Goal: Communication & Community: Connect with others

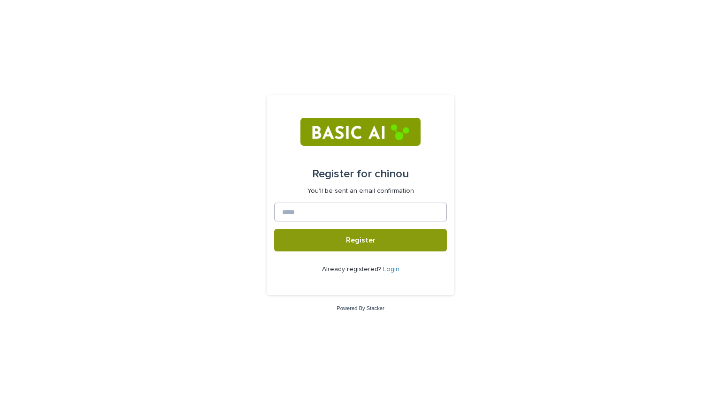
drag, startPoint x: 378, startPoint y: 196, endPoint x: 372, endPoint y: 203, distance: 9.6
click at [372, 203] on form "Register for chinou You'll be sent an email confirmation Register Already regis…" at bounding box center [360, 195] width 173 height 185
click at [372, 203] on input at bounding box center [360, 212] width 173 height 19
type input "**"
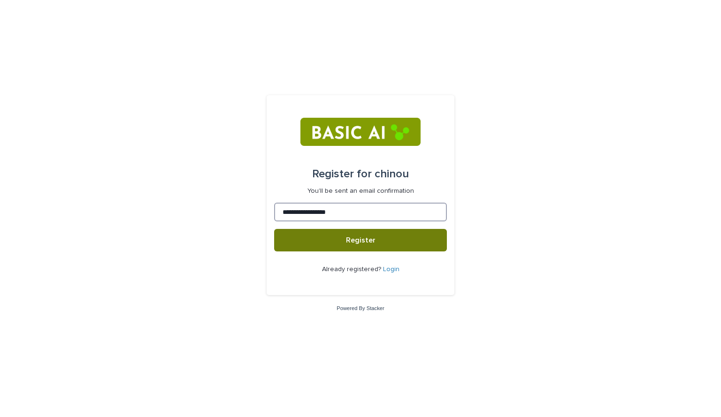
type input "**********"
click at [358, 238] on span "Register" at bounding box center [361, 240] width 30 height 8
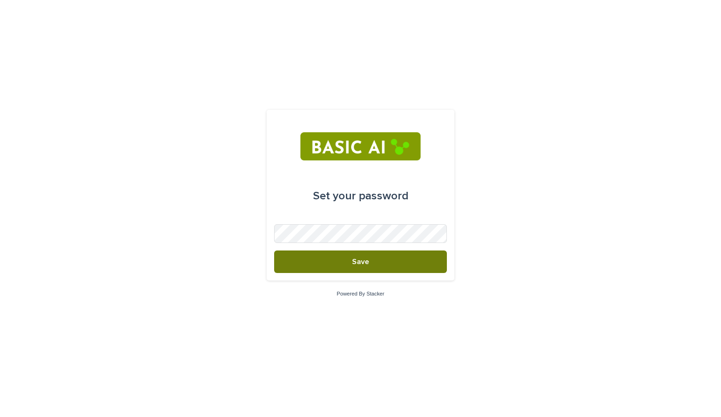
click at [364, 263] on span "Save" at bounding box center [360, 262] width 17 height 8
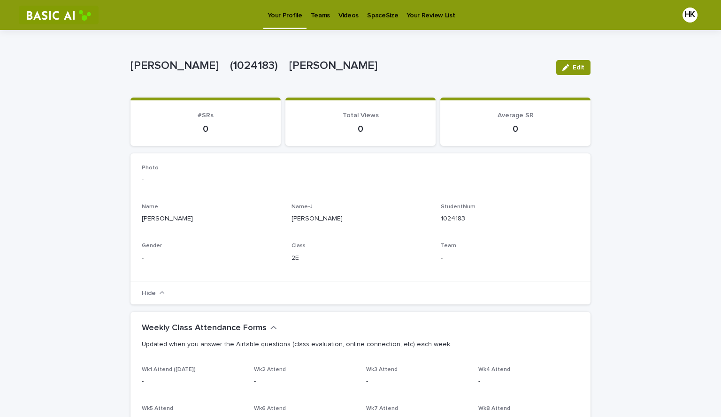
click at [338, 14] on p "Videos" at bounding box center [348, 10] width 20 height 20
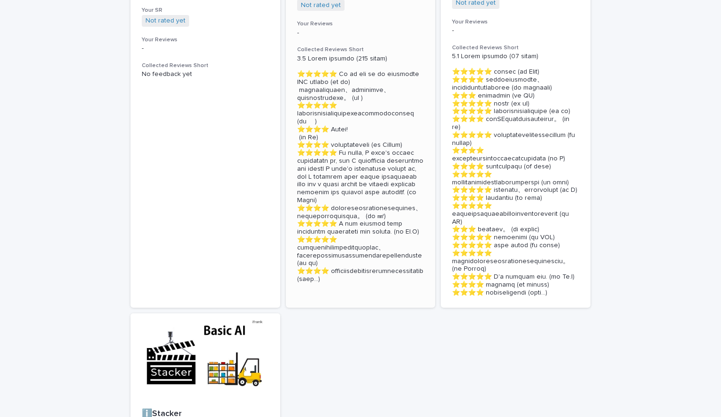
scroll to position [360, 0]
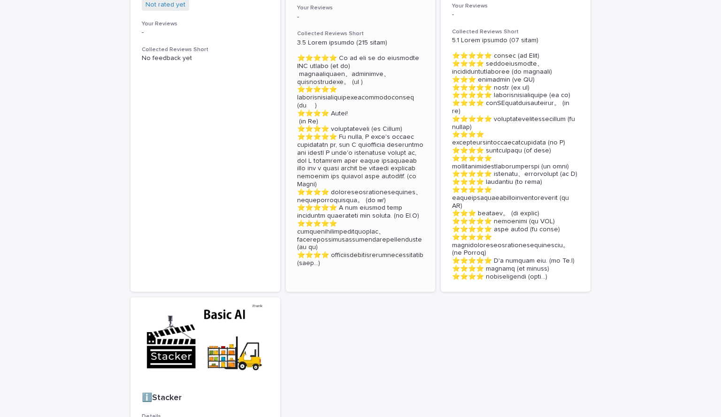
click at [360, 292] on section "🖼How algorithms shape our world Details Wk01 [15:22] 🇬🇧🅹️ Stats 83回 (3.95) ▃█▃　…" at bounding box center [361, 3] width 150 height 577
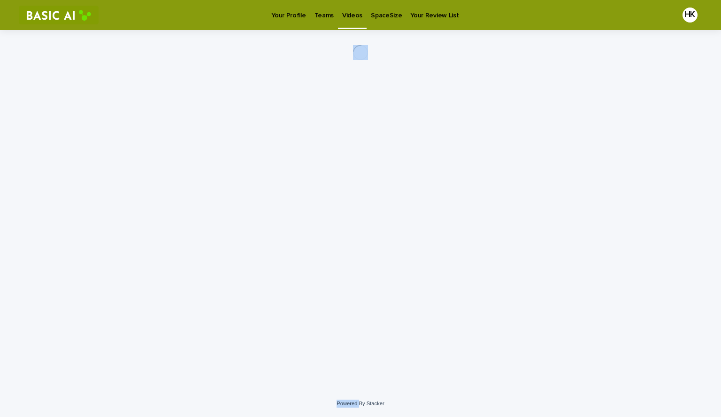
click at [360, 316] on div "Loading... Saving… Loading... Saving…" at bounding box center [360, 198] width 469 height 337
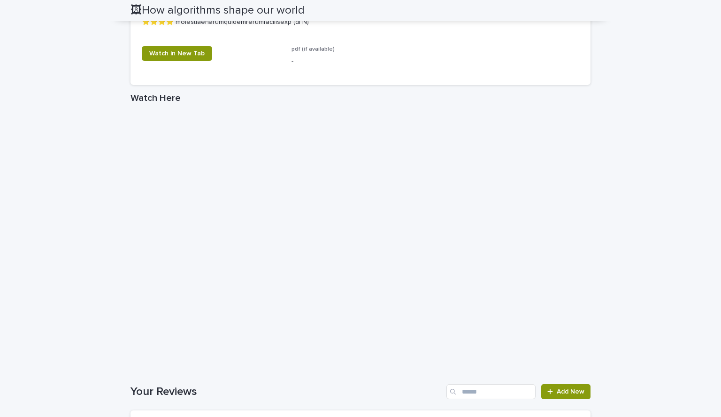
scroll to position [1742, 0]
click at [190, 61] on link "Watch in New Tab" at bounding box center [177, 53] width 70 height 15
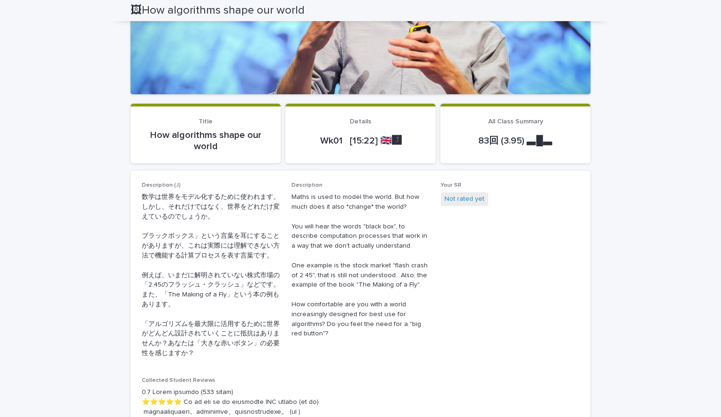
scroll to position [0, 0]
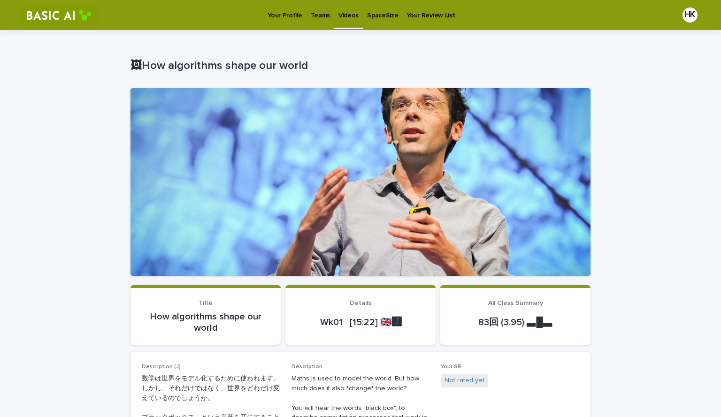
click at [310, 25] on link "Teams" at bounding box center [320, 14] width 28 height 29
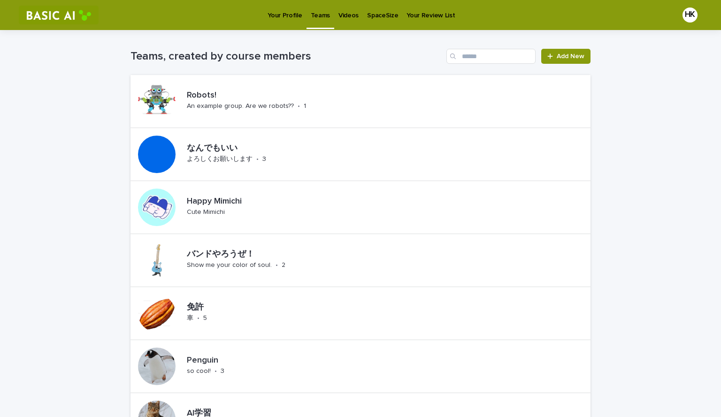
click at [380, 19] on p "SpaceSize" at bounding box center [382, 10] width 31 height 20
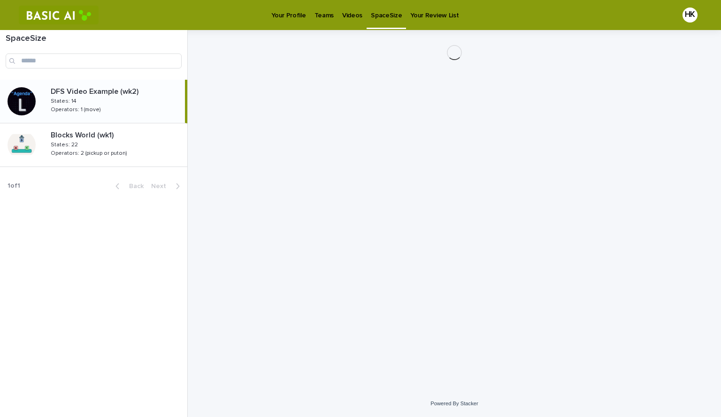
click at [431, 5] on p "Your Review List" at bounding box center [434, 10] width 48 height 20
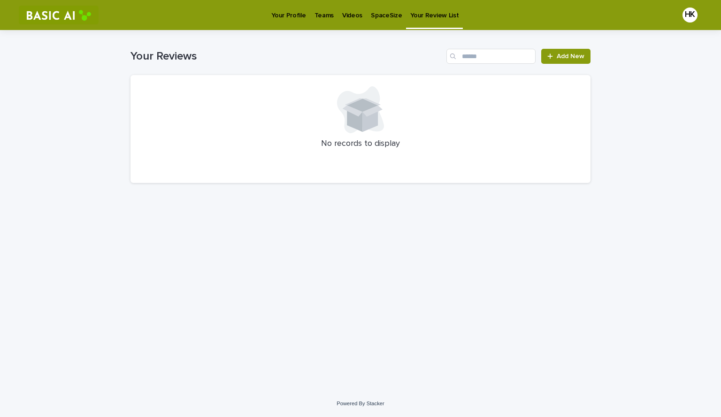
click at [296, 20] on link "Your Profile" at bounding box center [288, 14] width 43 height 29
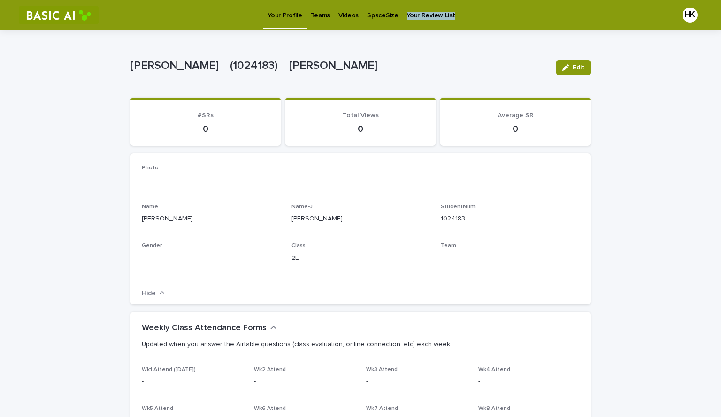
click at [320, 10] on p "Teams" at bounding box center [320, 10] width 19 height 20
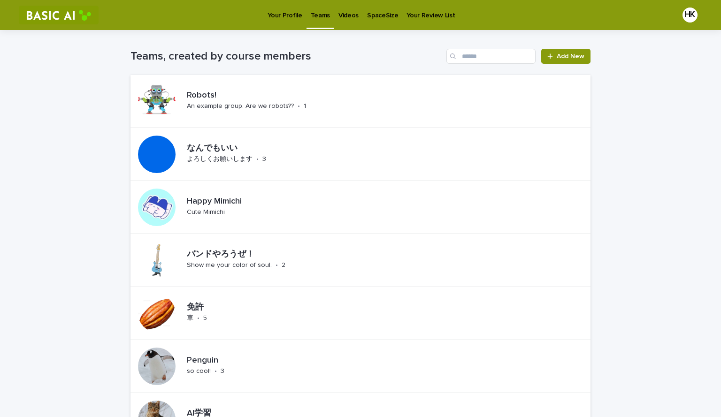
click at [338, 10] on p "Videos" at bounding box center [348, 10] width 20 height 20
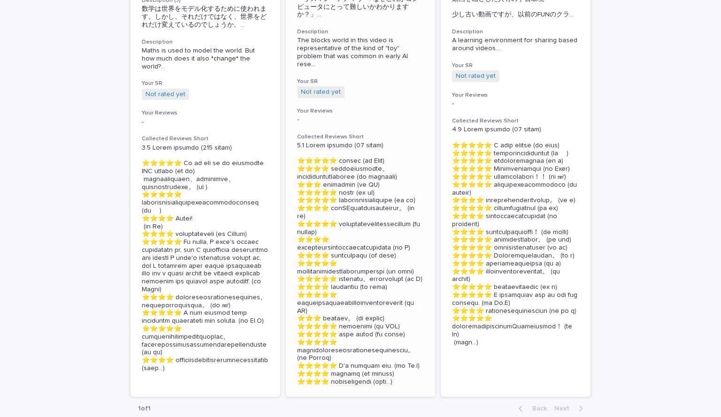
scroll to position [256, 0]
drag, startPoint x: 317, startPoint y: 87, endPoint x: 367, endPoint y: 85, distance: 50.2
click at [367, 86] on div "Not rated yet + 0" at bounding box center [360, 92] width 127 height 12
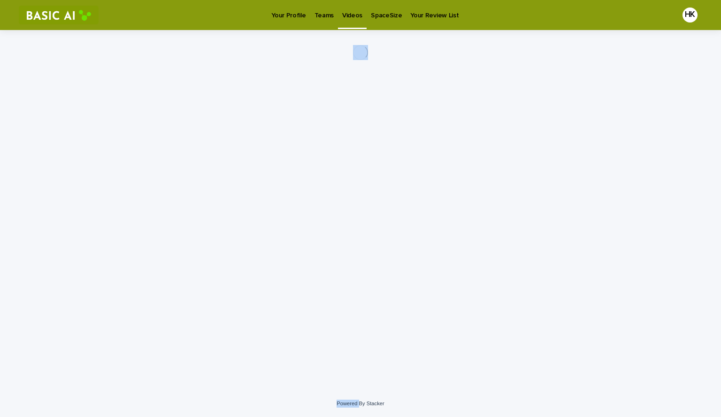
click at [367, 85] on div "Loading... Saving… Loading... Saving…" at bounding box center [360, 198] width 469 height 337
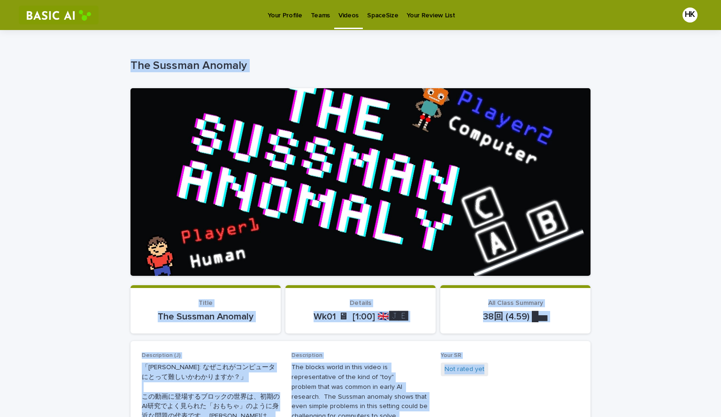
click at [346, 19] on p "Videos" at bounding box center [348, 10] width 20 height 20
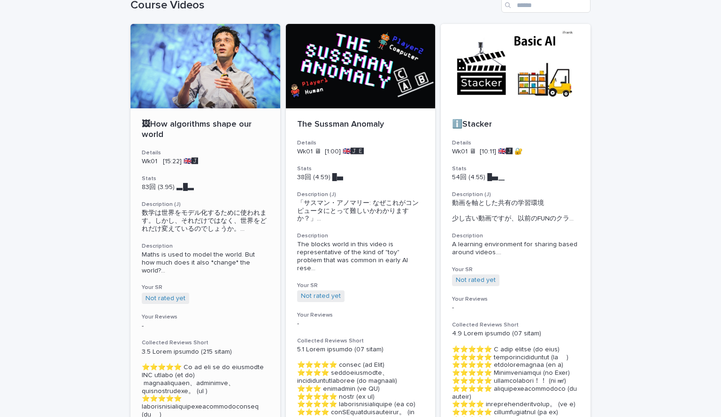
scroll to position [52, 0]
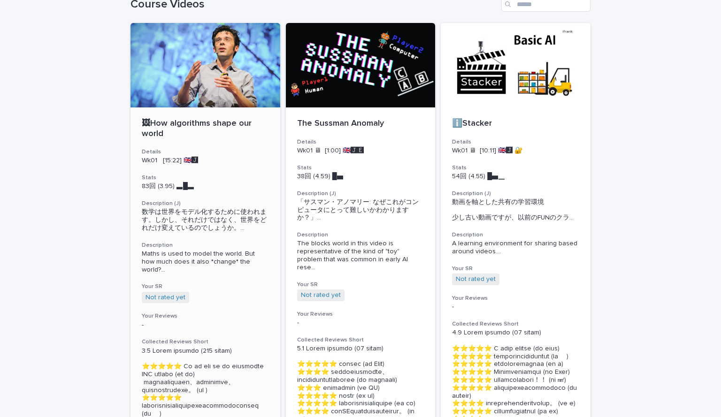
drag, startPoint x: 204, startPoint y: 246, endPoint x: 212, endPoint y: 193, distance: 53.2
click at [212, 193] on div "🖼How algorithms shape our world Details Wk01 [15:22] 🇬🇧🅹️ Stats 83回 (3.95) ▃█▃　…" at bounding box center [205, 347] width 150 height 480
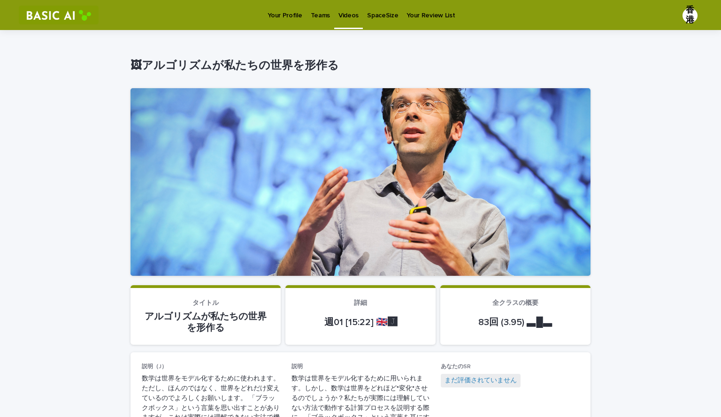
drag, startPoint x: 320, startPoint y: 4, endPoint x: 311, endPoint y: 23, distance: 20.8
click at [311, 23] on link "Teams" at bounding box center [320, 14] width 28 height 29
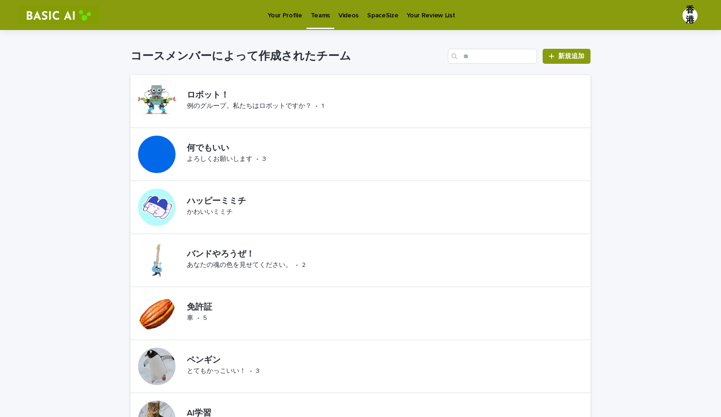
drag, startPoint x: 293, startPoint y: 6, endPoint x: 289, endPoint y: 18, distance: 12.9
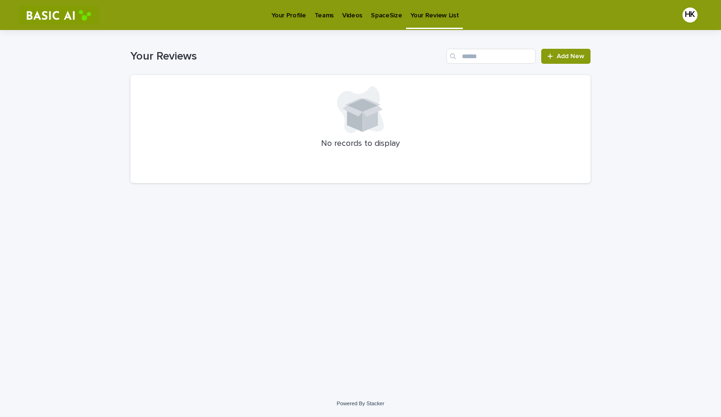
click at [289, 18] on p "Your Profile" at bounding box center [288, 10] width 34 height 20
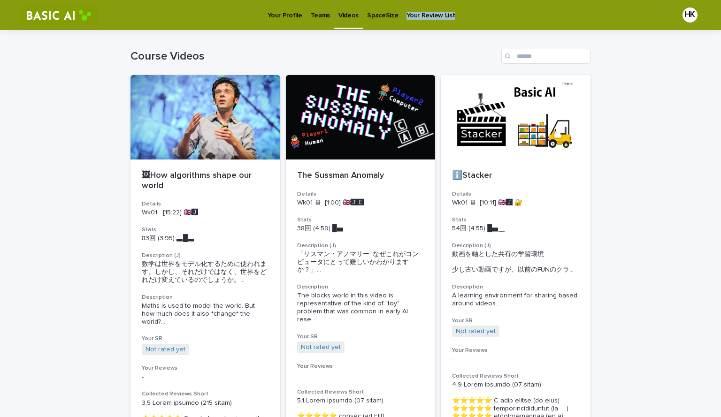
click at [348, 13] on div "Your Profile Teams Videos SpaceSize Your Review List" at bounding box center [385, 15] width 564 height 30
click at [348, 13] on p "Videos" at bounding box center [348, 10] width 20 height 20
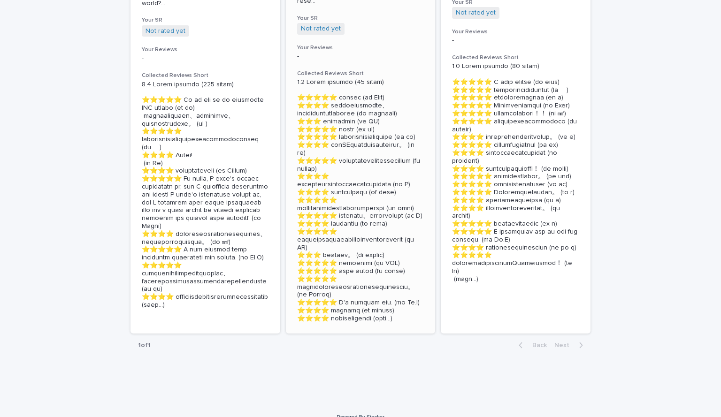
scroll to position [396, 0]
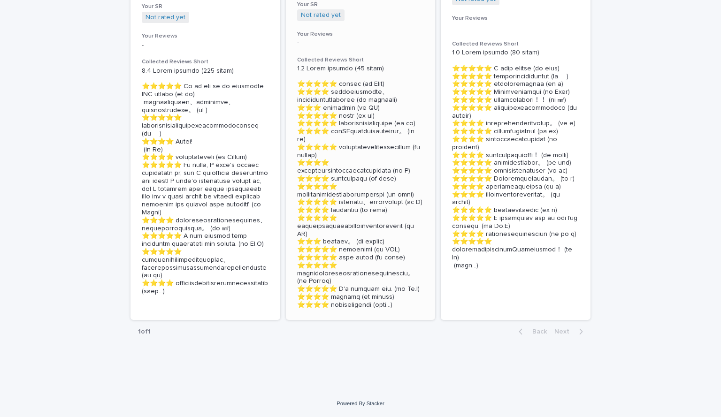
click at [381, 283] on p at bounding box center [360, 187] width 127 height 244
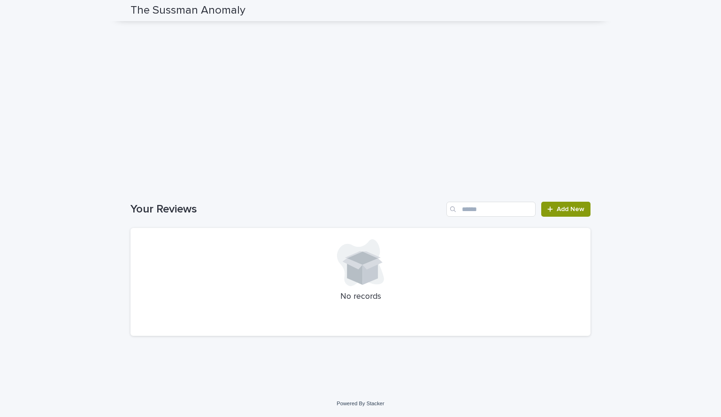
scroll to position [1240, 0]
click at [560, 214] on link "Add New" at bounding box center [565, 209] width 49 height 15
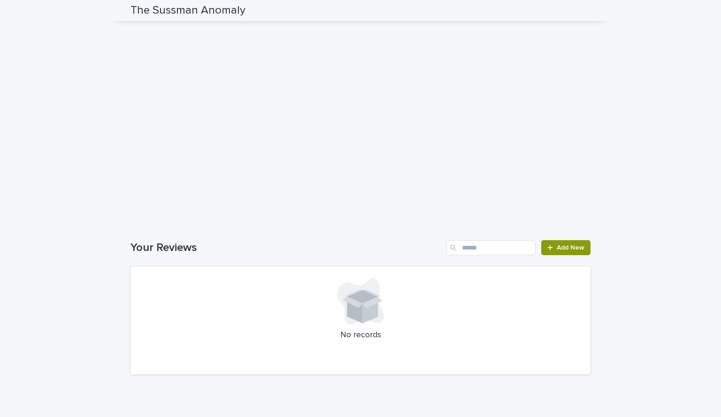
scroll to position [1240, 0]
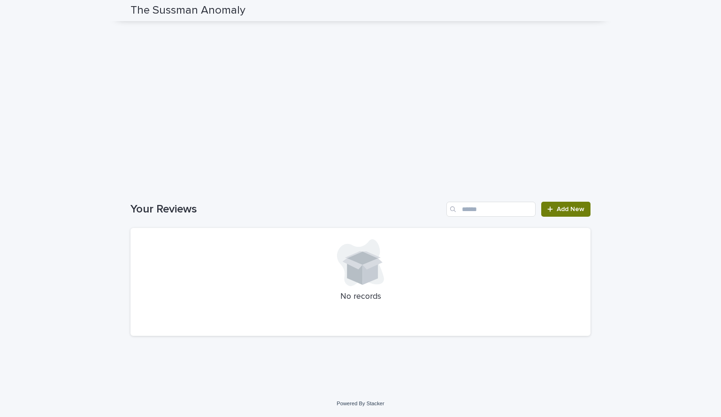
click at [568, 213] on link "Add New" at bounding box center [565, 209] width 49 height 15
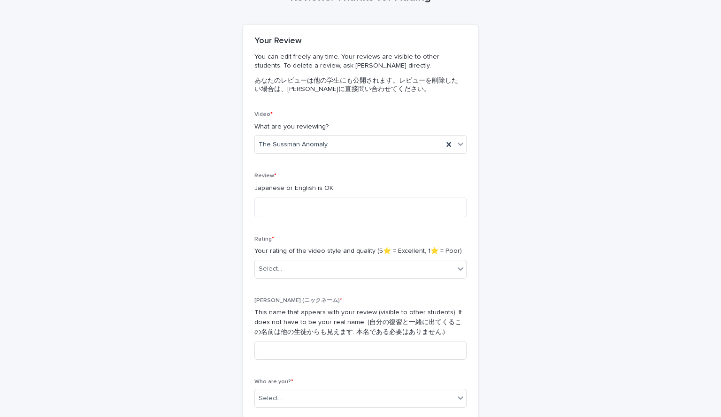
scroll to position [78, 0]
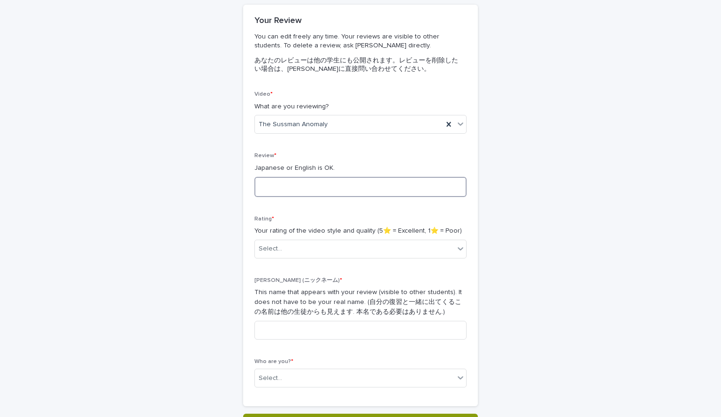
click at [282, 186] on textarea at bounding box center [360, 187] width 212 height 20
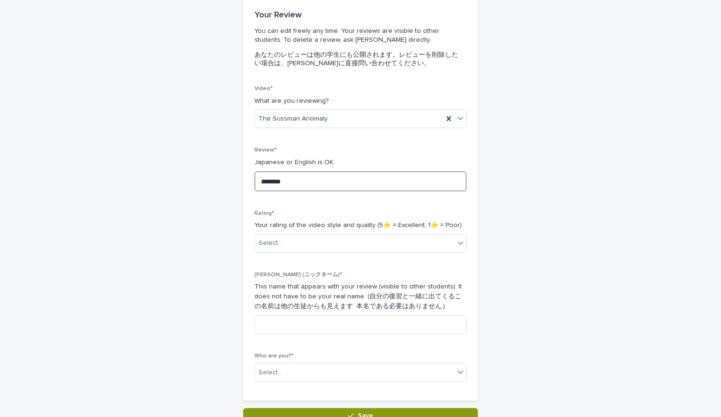
scroll to position [84, 0]
type textarea "********"
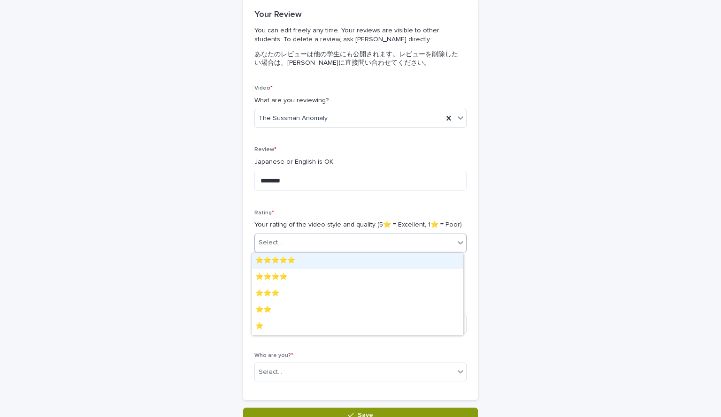
click at [311, 242] on div "Select..." at bounding box center [354, 242] width 199 height 15
click at [308, 259] on div "⭐️⭐️⭐️⭐️⭐️" at bounding box center [357, 261] width 211 height 16
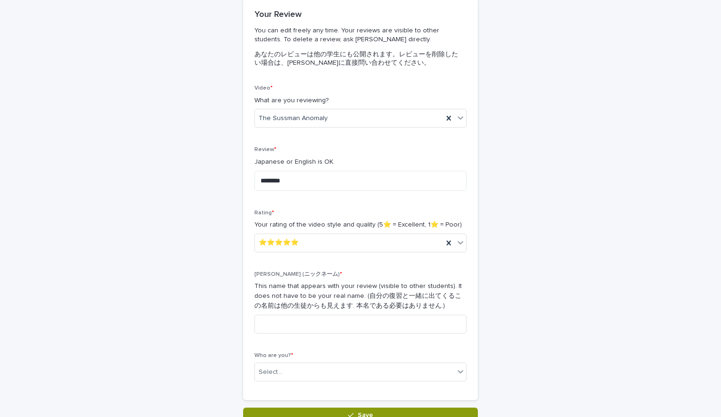
drag, startPoint x: 308, startPoint y: 259, endPoint x: 301, endPoint y: 279, distance: 22.0
click at [301, 279] on div "Nick (ニックネーム) * This name that appears with your review (visible to other stude…" at bounding box center [360, 306] width 212 height 70
click at [314, 274] on p "Nick (ニックネーム) *" at bounding box center [360, 274] width 212 height 7
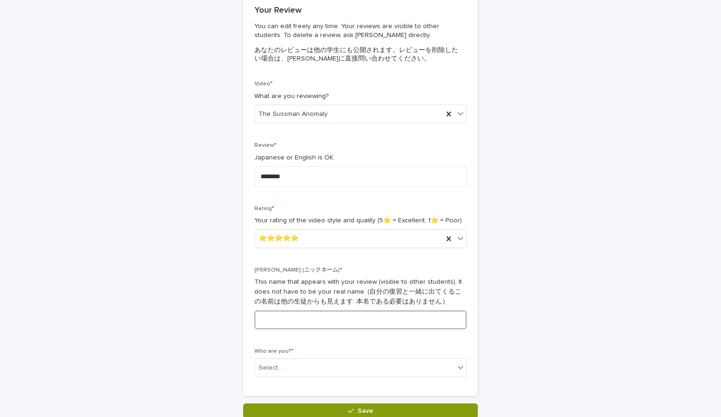
click at [298, 317] on input at bounding box center [360, 320] width 212 height 19
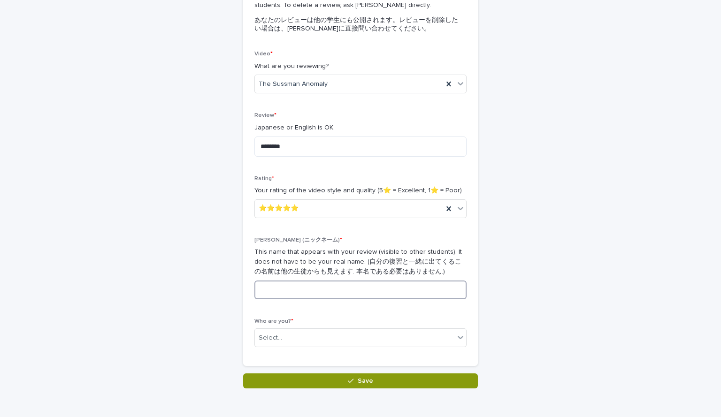
scroll to position [145, 0]
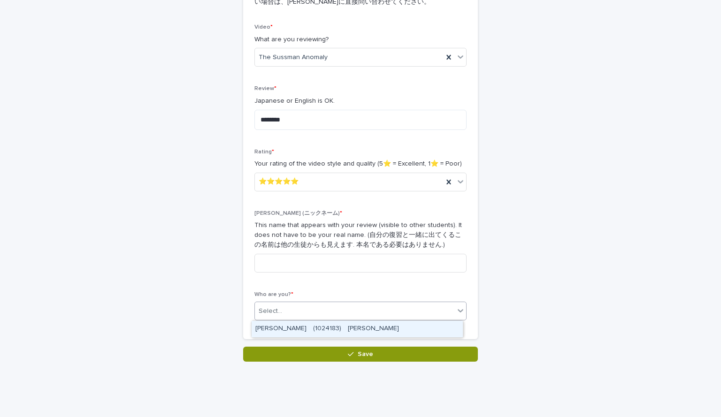
click at [290, 309] on div "Select..." at bounding box center [354, 311] width 199 height 15
click at [318, 331] on div "[PERSON_NAME]　(1024183)　[PERSON_NAME]" at bounding box center [357, 329] width 211 height 16
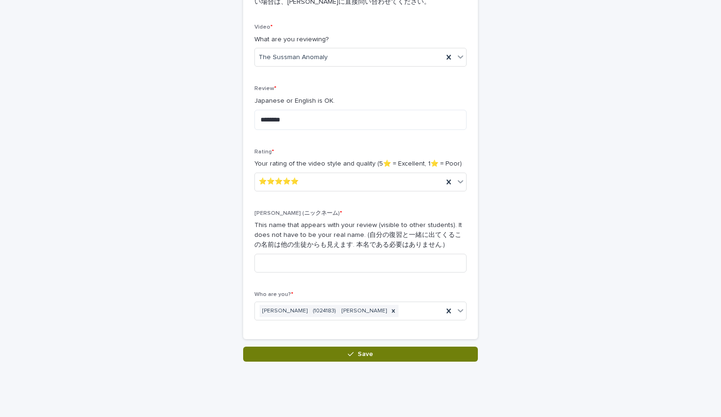
click at [358, 353] on span "Save" at bounding box center [365, 354] width 15 height 7
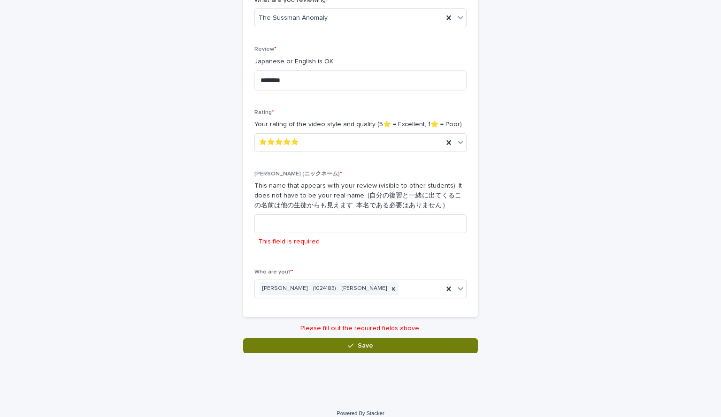
scroll to position [188, 0]
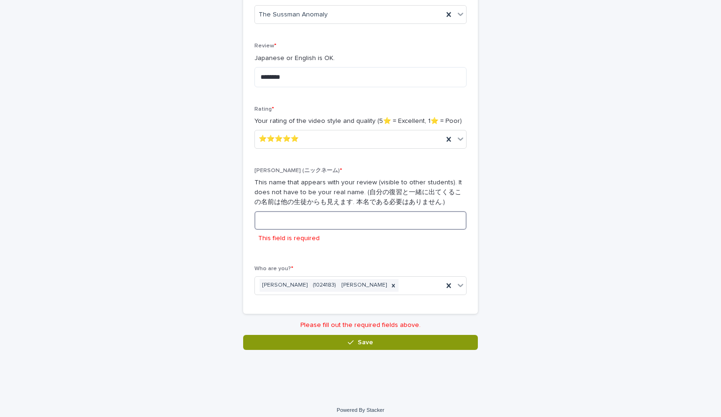
click at [332, 223] on input at bounding box center [360, 220] width 212 height 19
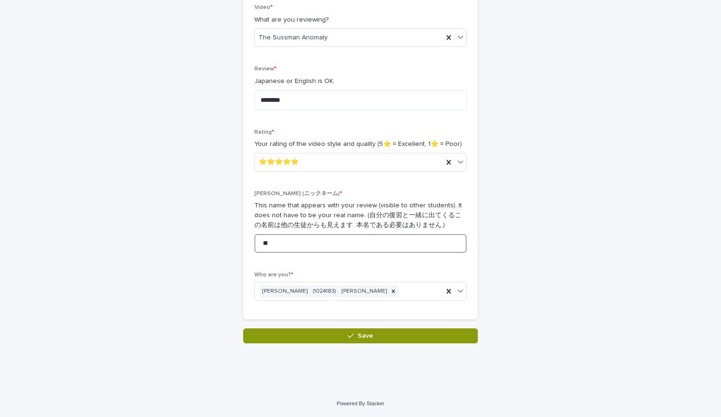
scroll to position [164, 0]
type input "****"
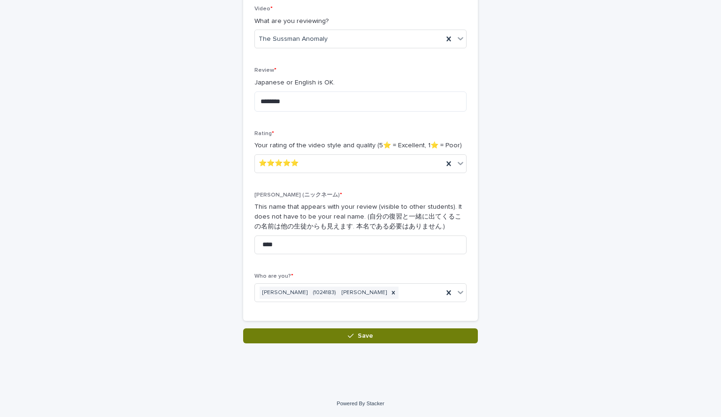
click at [313, 335] on button "Save" at bounding box center [360, 335] width 235 height 15
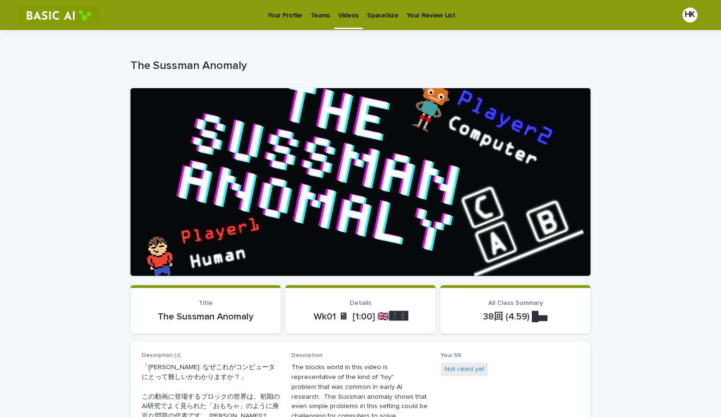
click at [351, 12] on p "Videos" at bounding box center [348, 10] width 20 height 20
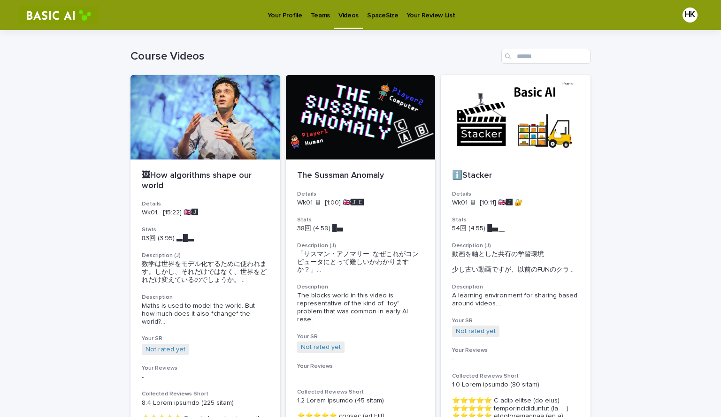
click at [350, 12] on p "Videos" at bounding box center [348, 10] width 20 height 20
click at [497, 210] on div "ℹ️Stacker Details Wk01 🖥 [10:11] 🇬🇧🅹️ 🔐 Stats 54回 (4.55) █▅▁　　 Description (J) …" at bounding box center [516, 387] width 150 height 454
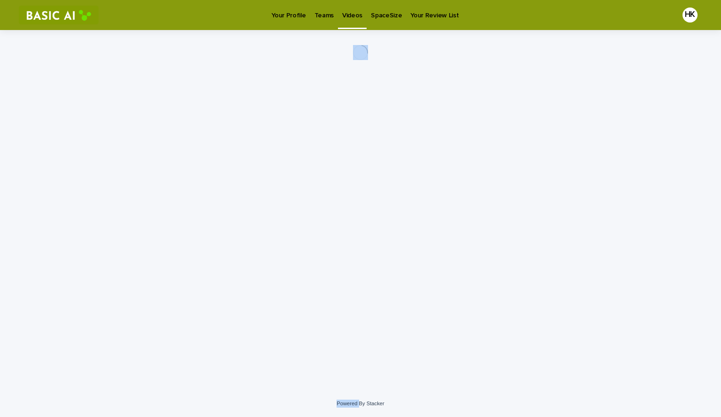
click at [497, 210] on div "Loading... Saving… Loading... Saving…" at bounding box center [360, 198] width 469 height 337
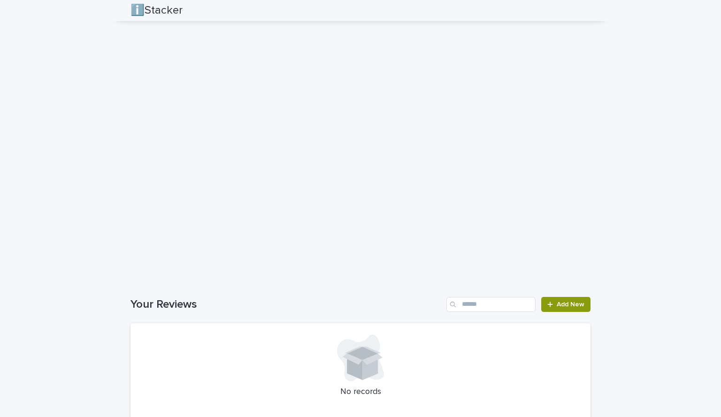
scroll to position [1738, 0]
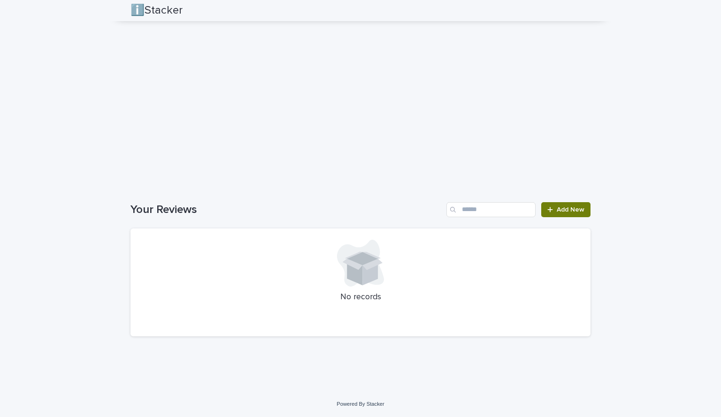
click at [572, 216] on link "Add New" at bounding box center [565, 209] width 49 height 15
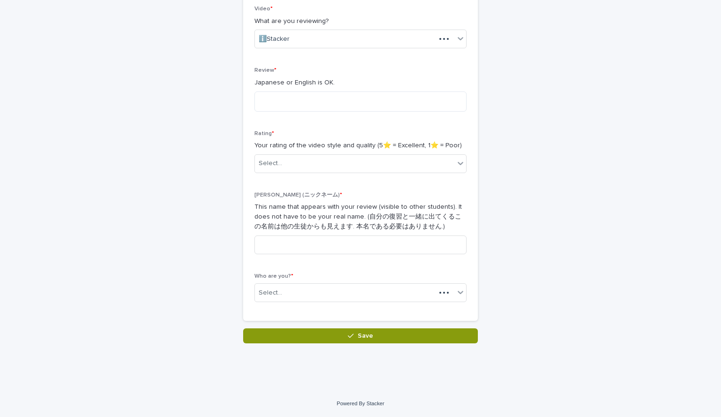
scroll to position [164, 0]
click at [350, 109] on textarea at bounding box center [360, 101] width 212 height 20
type textarea "*"
type textarea "*******"
click at [350, 165] on div "Select..." at bounding box center [354, 163] width 199 height 15
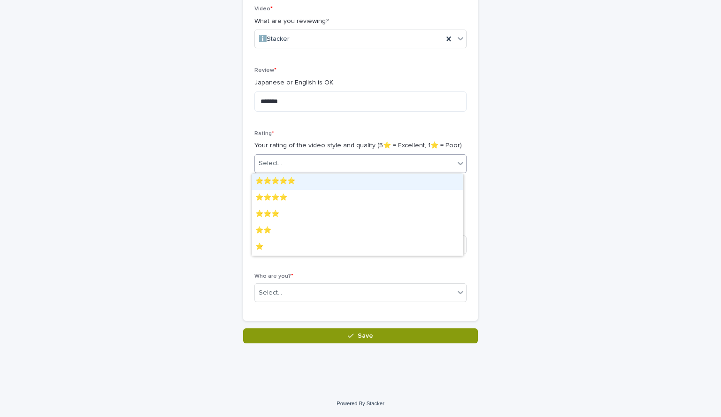
click at [347, 175] on div "⭐️⭐️⭐️⭐️⭐️" at bounding box center [357, 182] width 211 height 16
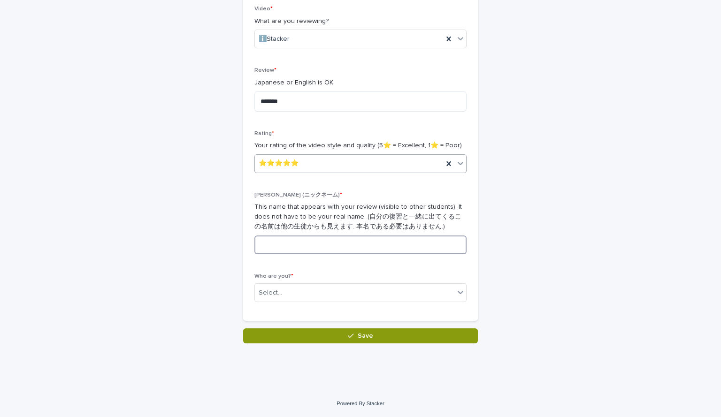
click at [323, 248] on input at bounding box center [360, 245] width 212 height 19
type input "****"
click at [324, 294] on div "Select..." at bounding box center [354, 292] width 199 height 15
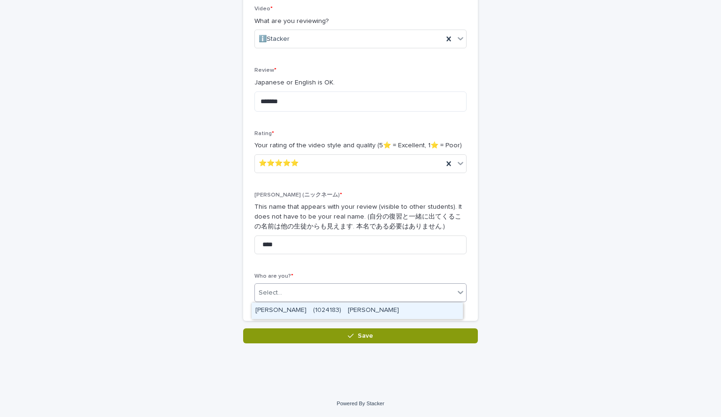
click at [325, 310] on div "[PERSON_NAME]　(1024183)　[PERSON_NAME]" at bounding box center [357, 311] width 211 height 16
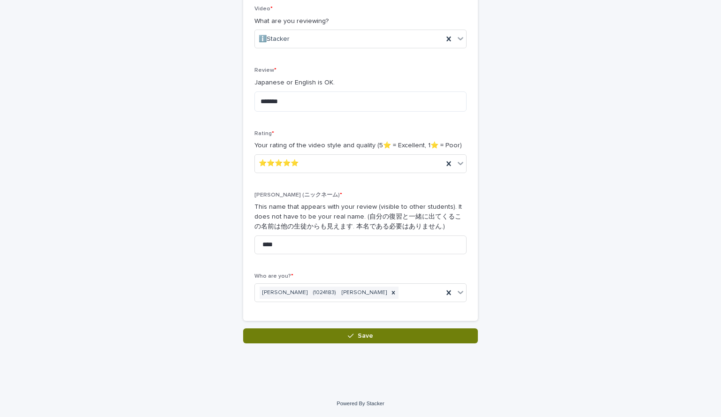
click at [341, 340] on button "Save" at bounding box center [360, 335] width 235 height 15
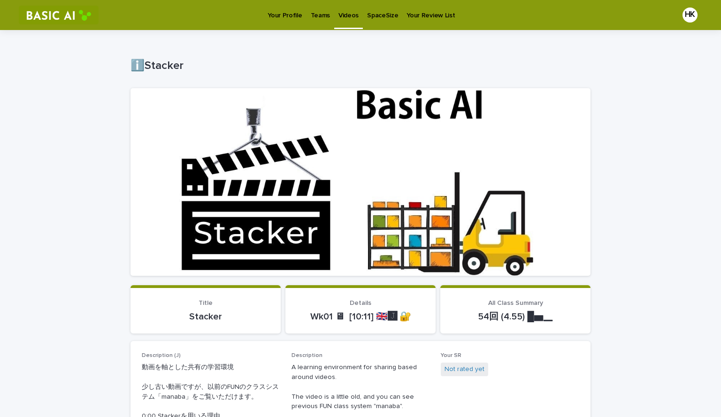
click at [289, 8] on p "Your Profile" at bounding box center [284, 10] width 34 height 20
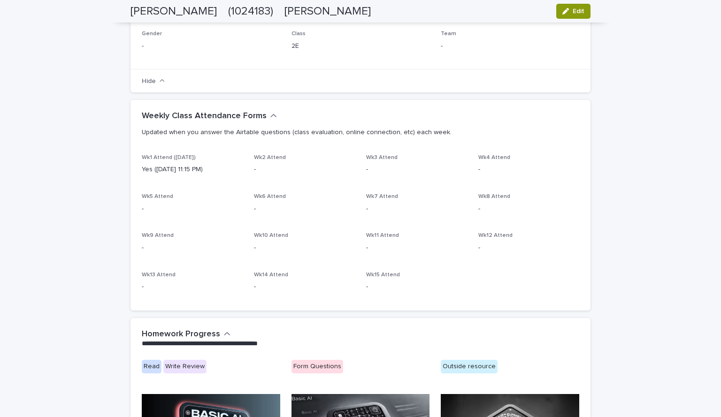
scroll to position [212, 0]
click at [572, 11] on span "Edit" at bounding box center [578, 11] width 12 height 7
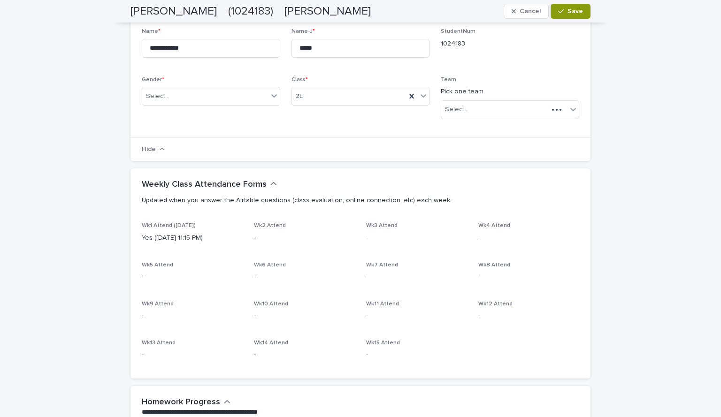
scroll to position [183, 0]
click at [569, 104] on div at bounding box center [572, 110] width 11 height 17
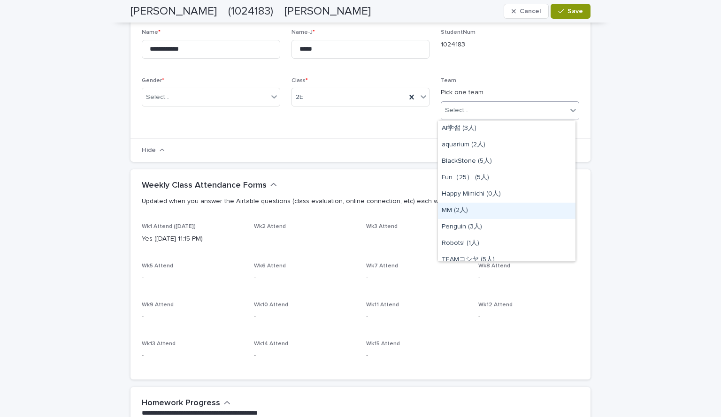
scroll to position [155, 0]
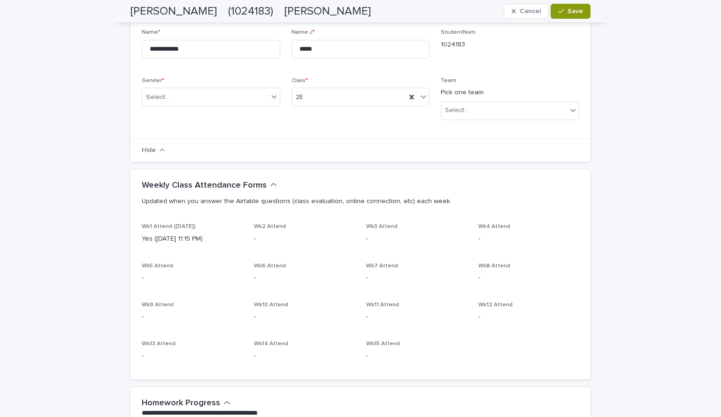
click at [519, 47] on p "1024183" at bounding box center [510, 45] width 138 height 10
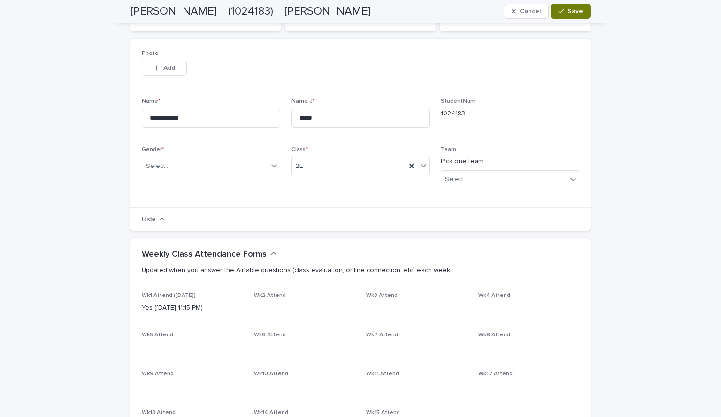
click at [577, 12] on span "Save" at bounding box center [574, 11] width 15 height 7
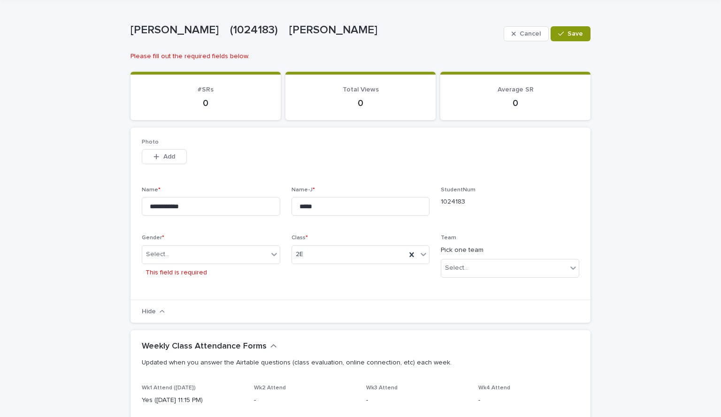
scroll to position [0, 0]
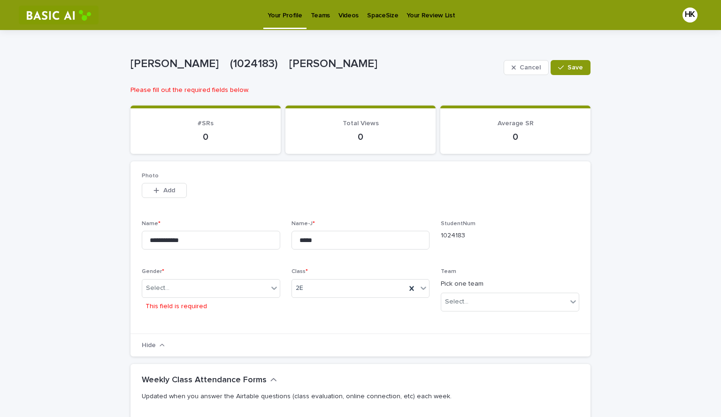
click at [570, 58] on div "Cancel Save" at bounding box center [546, 68] width 87 height 38
click at [561, 66] on icon "button" at bounding box center [561, 68] width 6 height 4
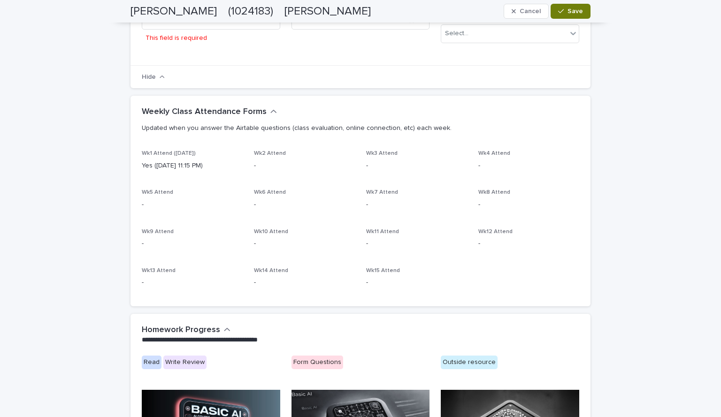
click at [567, 15] on button "Save" at bounding box center [570, 11] width 40 height 15
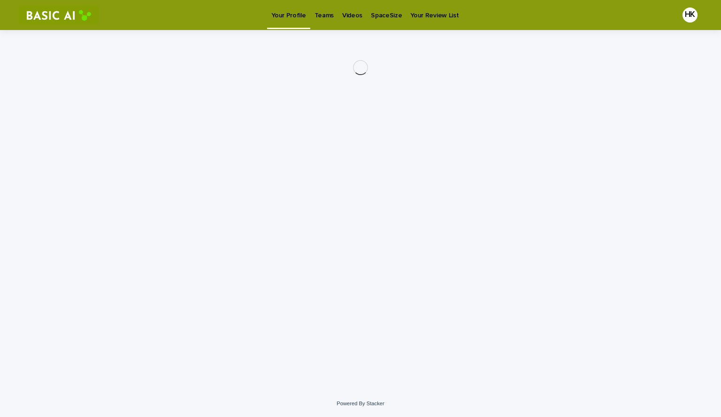
click at [332, 9] on div "Teams" at bounding box center [324, 10] width 28 height 20
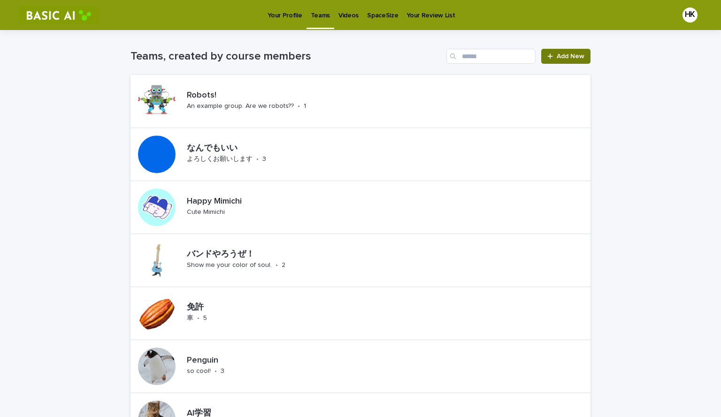
click at [547, 51] on link "Add New" at bounding box center [565, 56] width 49 height 15
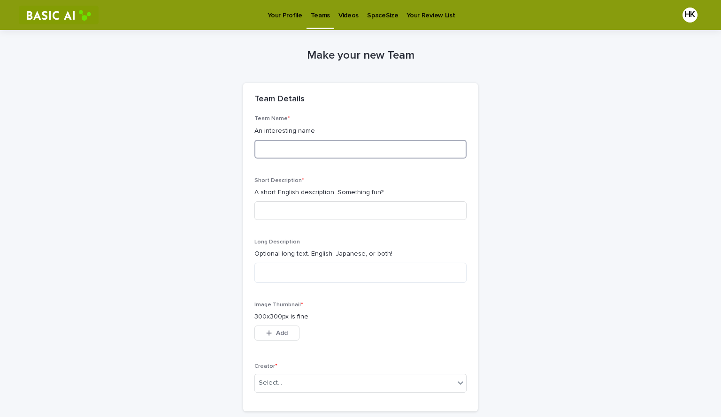
click at [374, 153] on input at bounding box center [360, 149] width 212 height 19
type input "****"
click at [370, 210] on input at bounding box center [360, 210] width 212 height 19
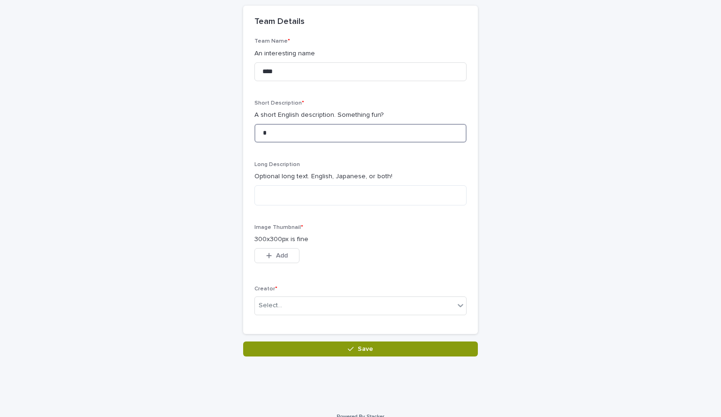
scroll to position [90, 0]
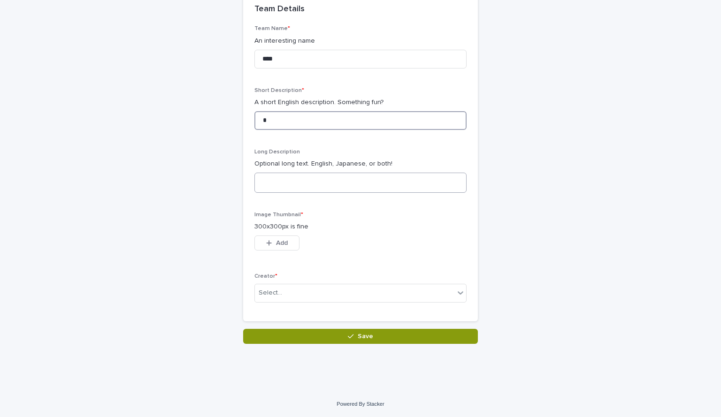
type input "*"
click at [384, 183] on textarea at bounding box center [360, 183] width 212 height 20
click at [285, 240] on button "Add" at bounding box center [276, 243] width 45 height 15
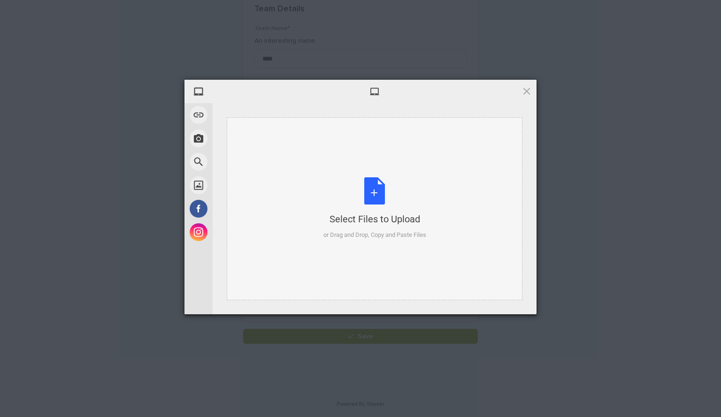
click at [378, 195] on div "Select Files to Upload or Drag and Drop, Copy and Paste Files" at bounding box center [374, 208] width 103 height 62
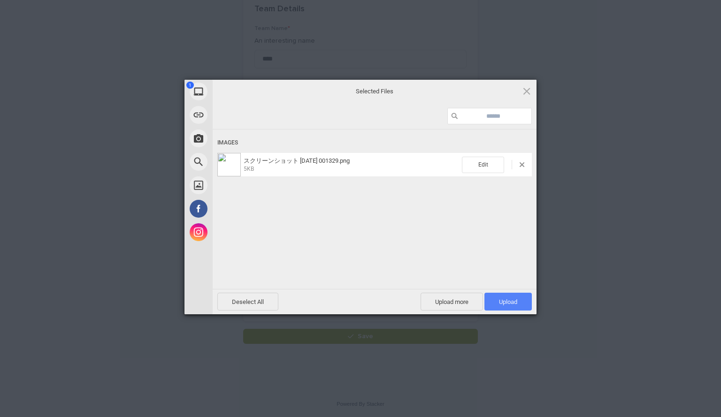
click at [506, 298] on span "Upload 1" at bounding box center [508, 301] width 18 height 7
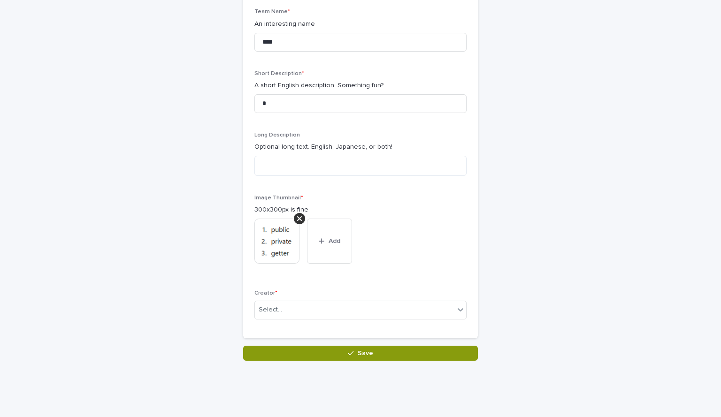
scroll to position [124, 0]
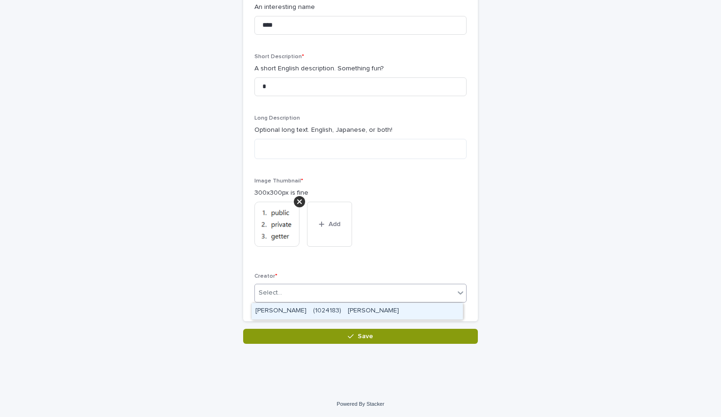
click at [367, 291] on div "Select..." at bounding box center [354, 292] width 199 height 15
click at [365, 308] on div "[PERSON_NAME]　(1024183)　[PERSON_NAME]" at bounding box center [357, 311] width 211 height 16
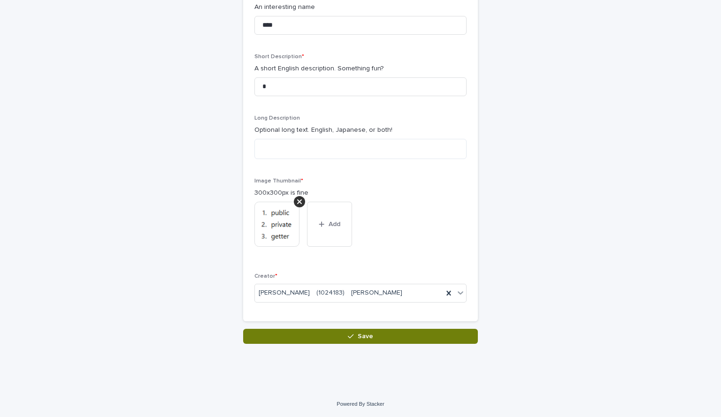
click at [368, 335] on span "Save" at bounding box center [365, 336] width 15 height 7
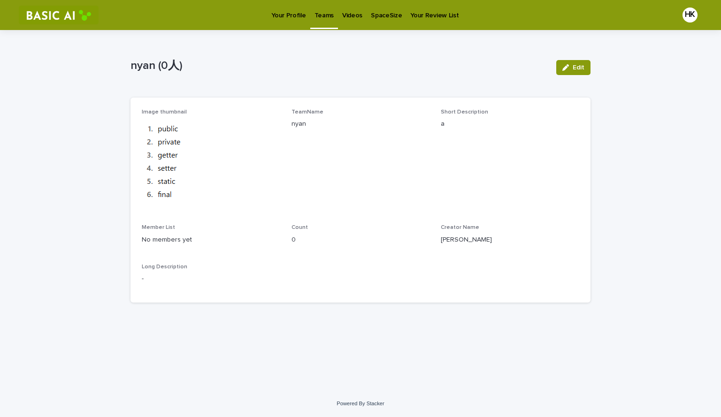
click at [277, 15] on p "Your Profile" at bounding box center [288, 10] width 34 height 20
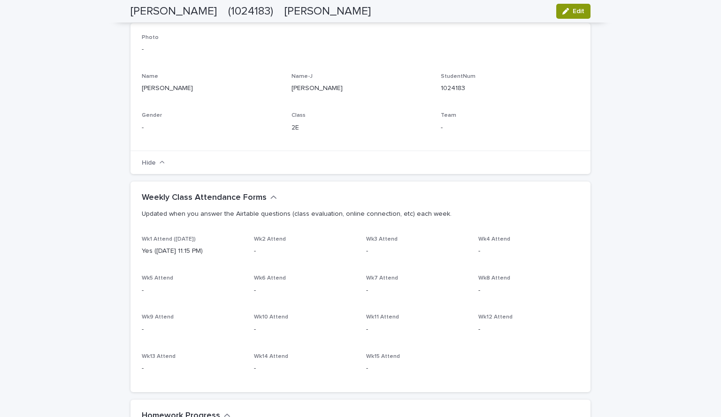
scroll to position [131, 0]
click at [572, 14] on span "Edit" at bounding box center [578, 11] width 12 height 7
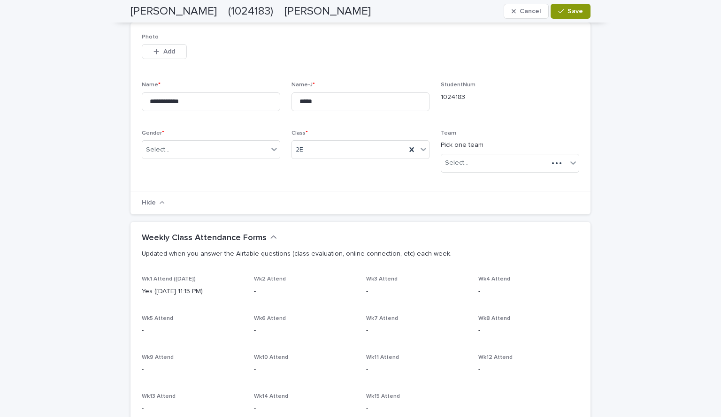
scroll to position [151, 0]
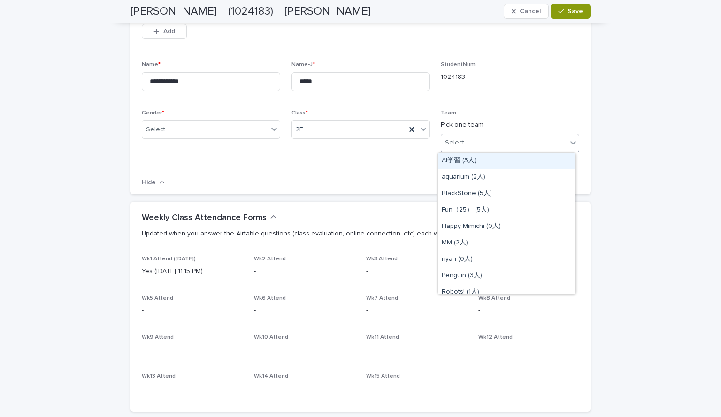
click at [477, 150] on div "Select..." at bounding box center [504, 142] width 126 height 15
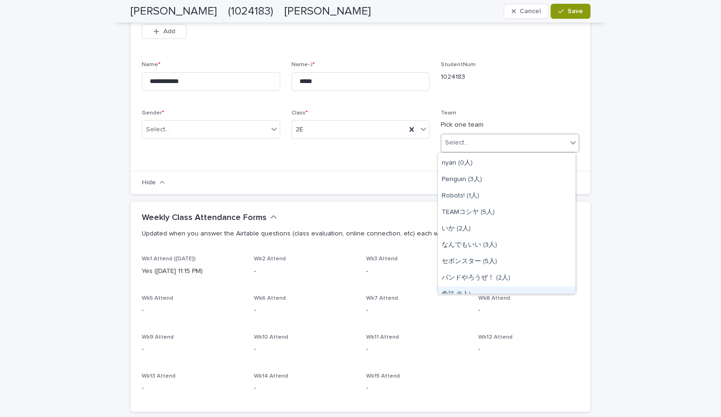
scroll to position [96, 0]
click at [460, 159] on div "nyan (0人)" at bounding box center [506, 163] width 137 height 16
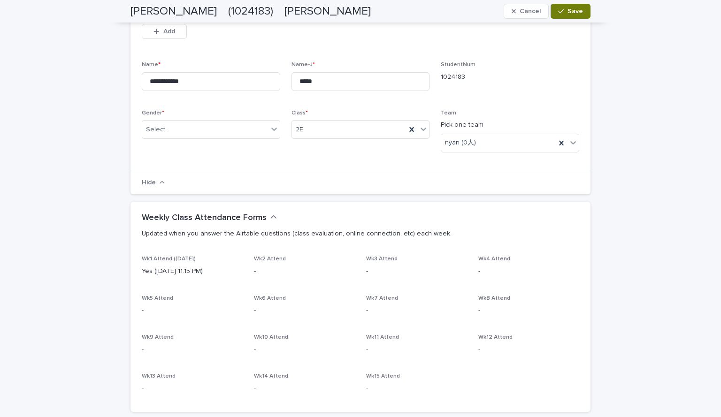
click at [572, 12] on span "Save" at bounding box center [574, 11] width 15 height 7
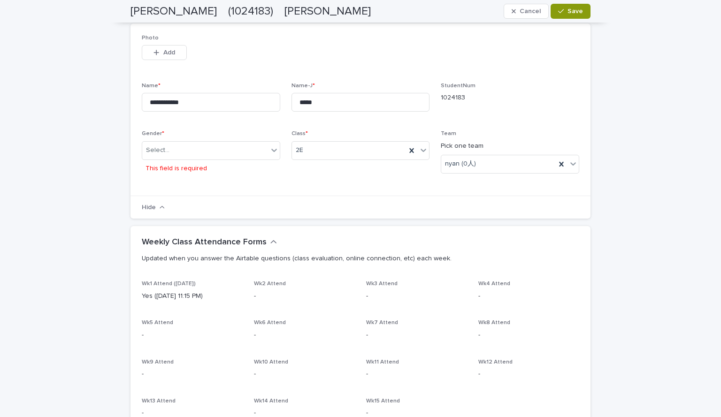
scroll to position [137, 0]
click at [241, 148] on div "Select..." at bounding box center [205, 150] width 126 height 15
click at [190, 186] on div "F" at bounding box center [207, 185] width 137 height 16
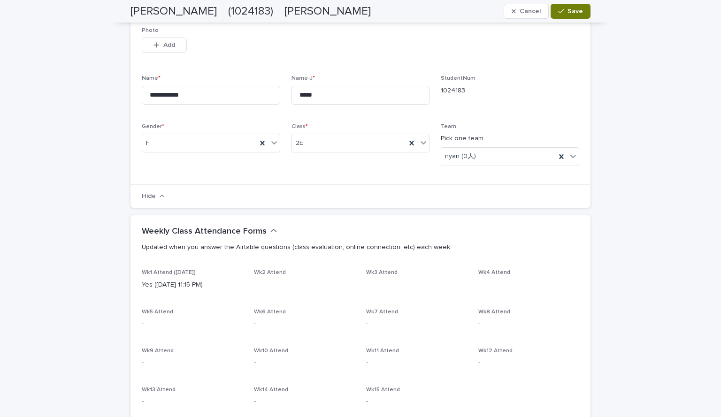
click at [567, 11] on span "Save" at bounding box center [574, 11] width 15 height 7
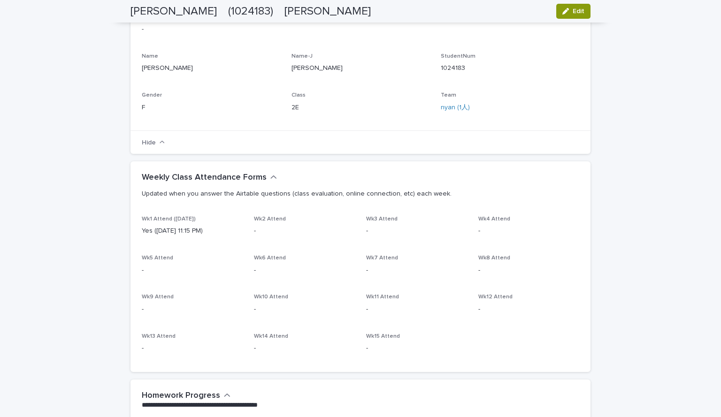
scroll to position [0, 0]
